Goal: Task Accomplishment & Management: Manage account settings

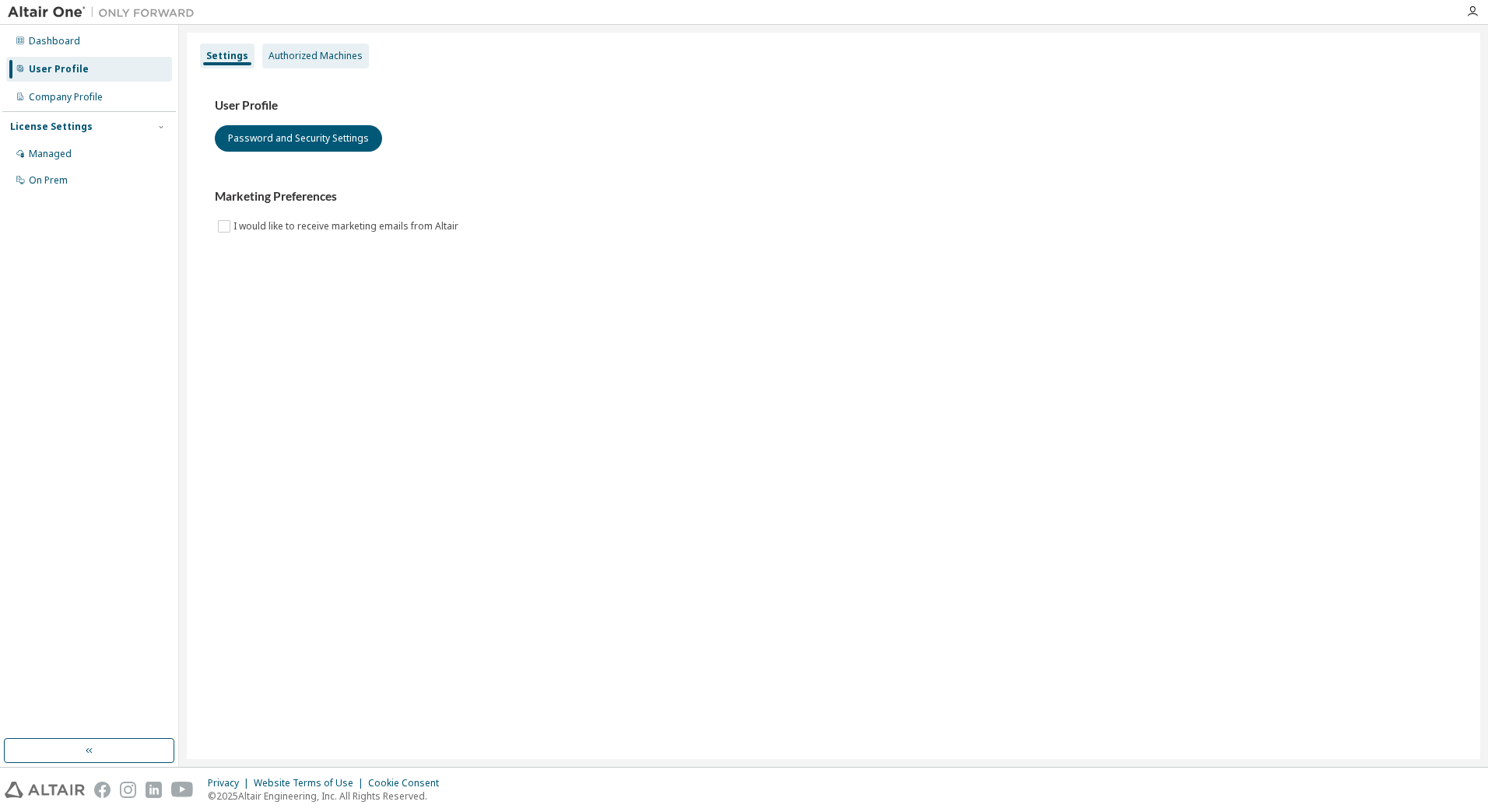
click at [280, 62] on div "Authorized Machines" at bounding box center [316, 56] width 107 height 25
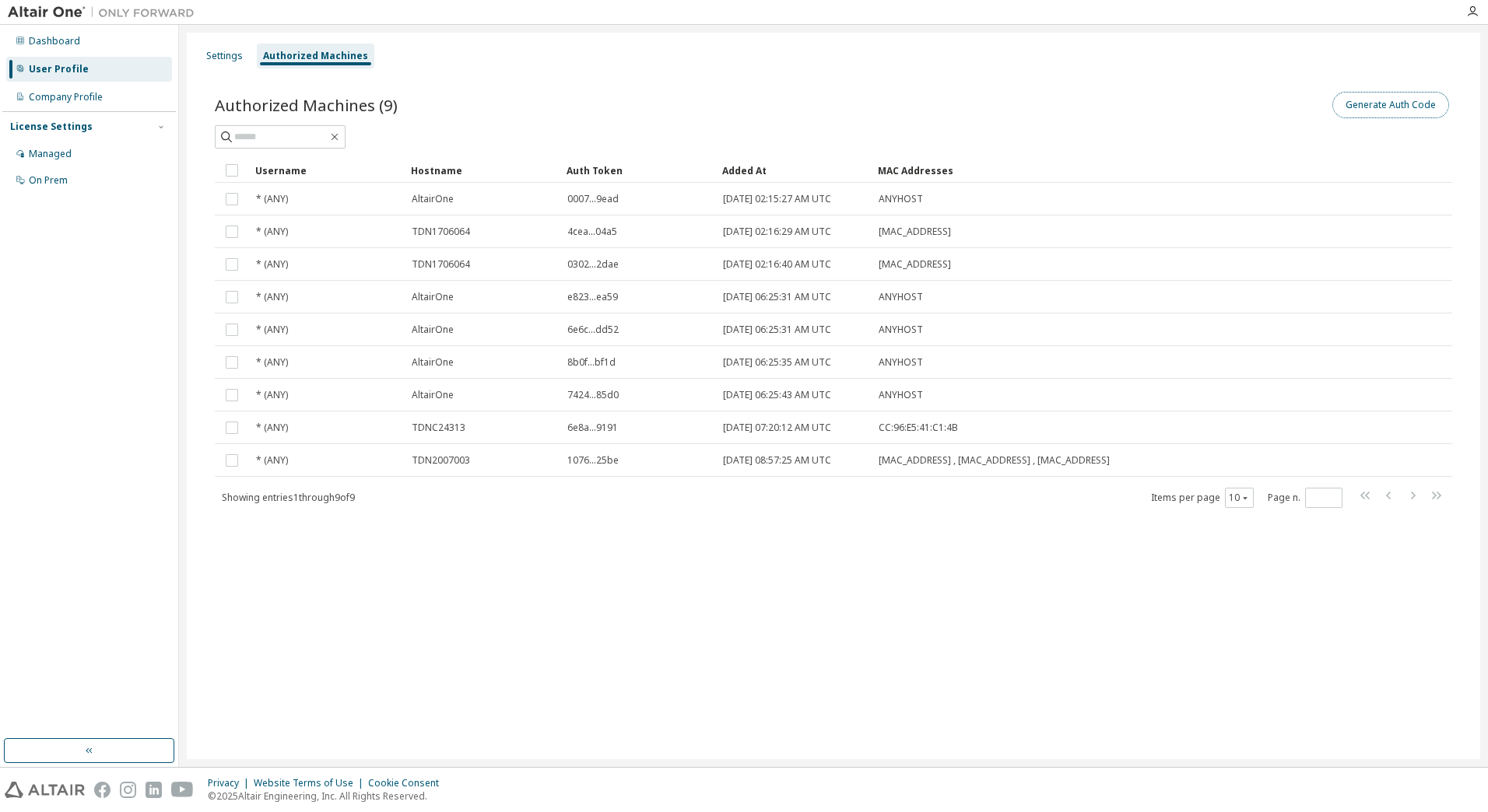
click at [1360, 107] on button "Generate Auth Code" at bounding box center [1391, 105] width 117 height 27
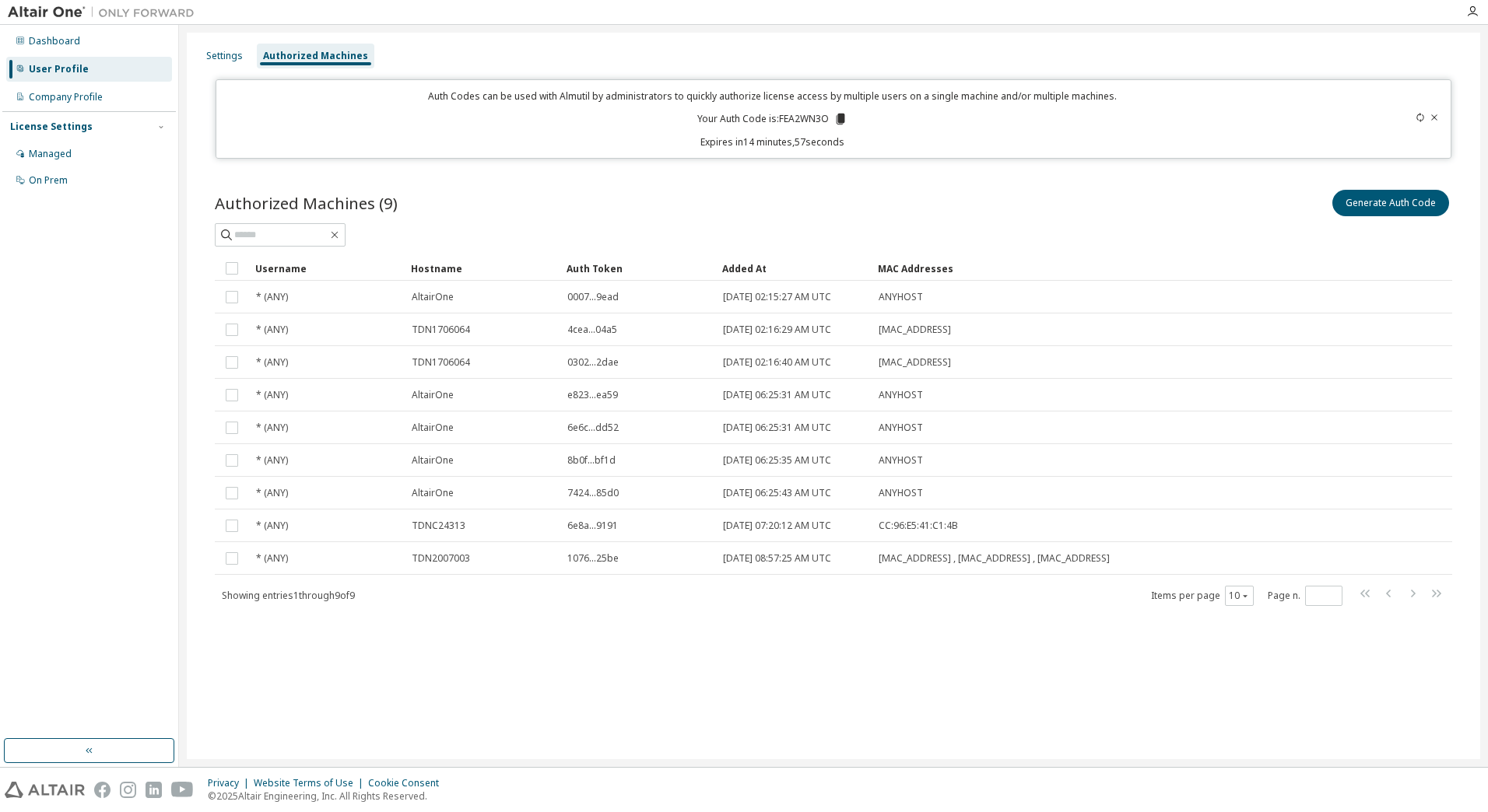
click at [842, 119] on icon at bounding box center [841, 119] width 9 height 11
